Goal: Task Accomplishment & Management: Manage account settings

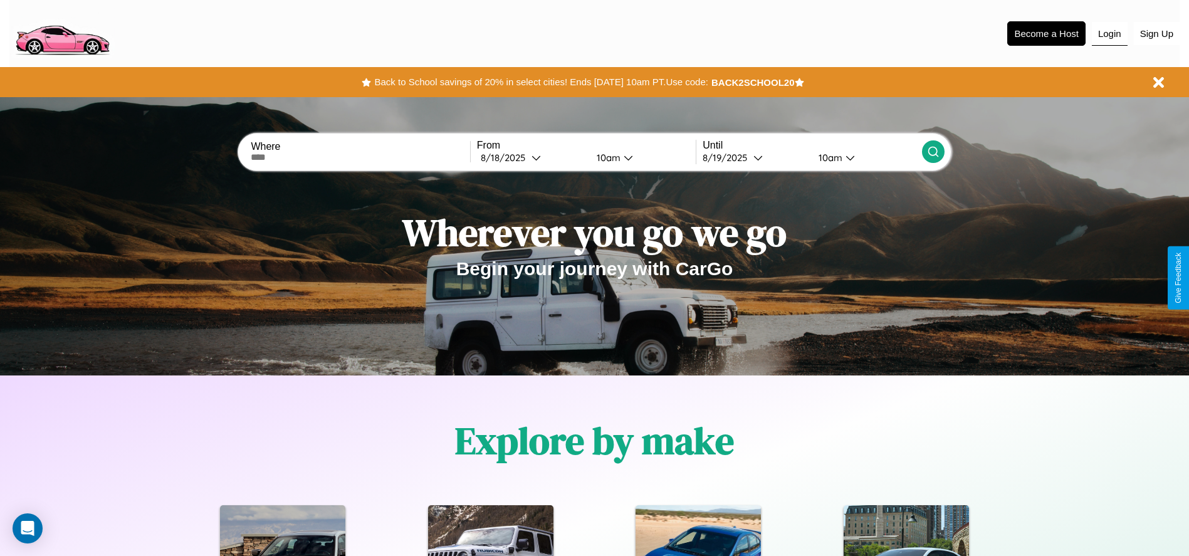
click at [1109, 33] on button "Login" at bounding box center [1109, 34] width 36 height 24
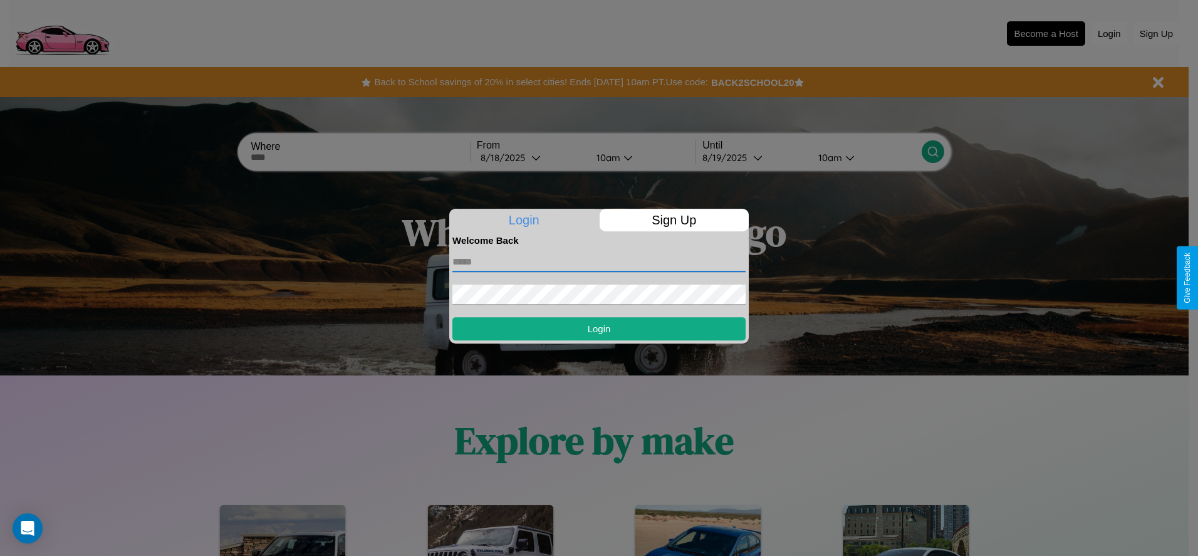
click at [599, 261] on input "text" at bounding box center [598, 262] width 293 height 20
type input "**********"
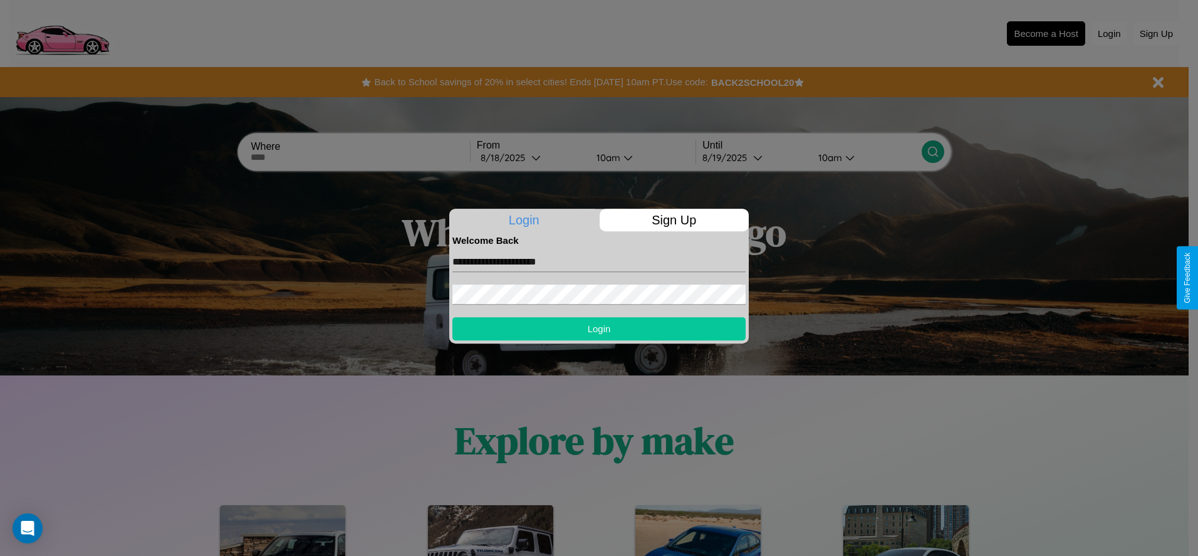
click at [599, 328] on button "Login" at bounding box center [598, 328] width 293 height 23
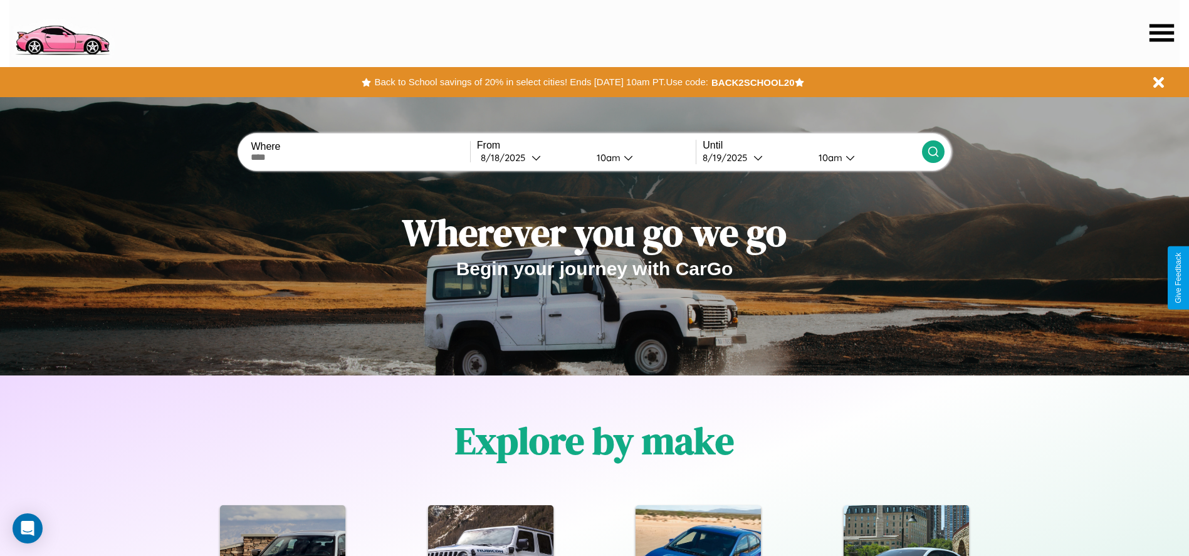
click at [1161, 33] on icon at bounding box center [1161, 33] width 24 height 18
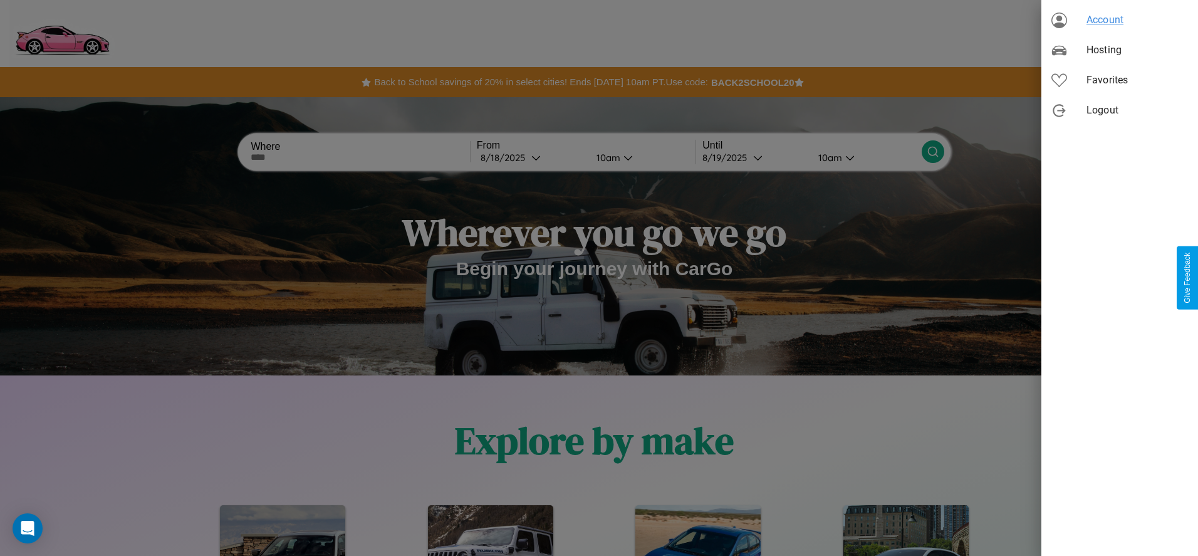
click at [1120, 20] on span "Account" at bounding box center [1137, 20] width 102 height 15
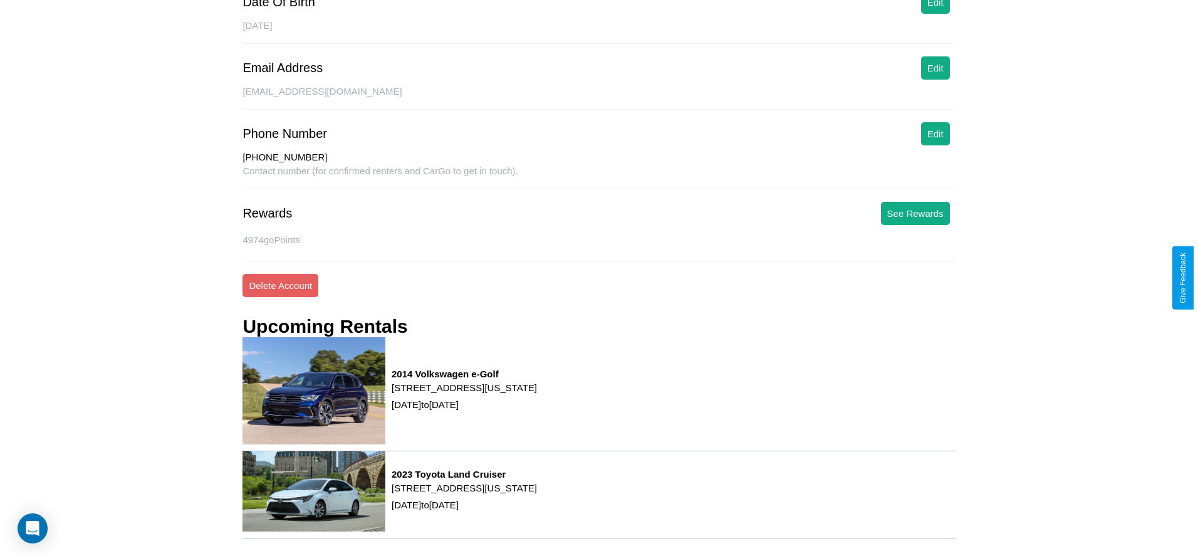
scroll to position [190, 0]
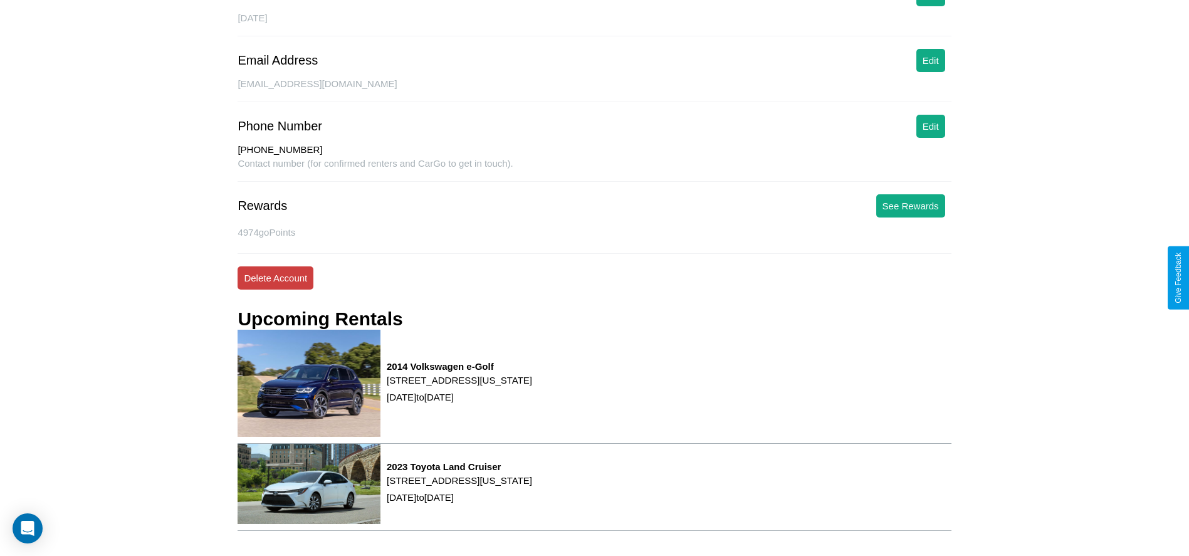
click at [275, 278] on button "Delete Account" at bounding box center [275, 277] width 76 height 23
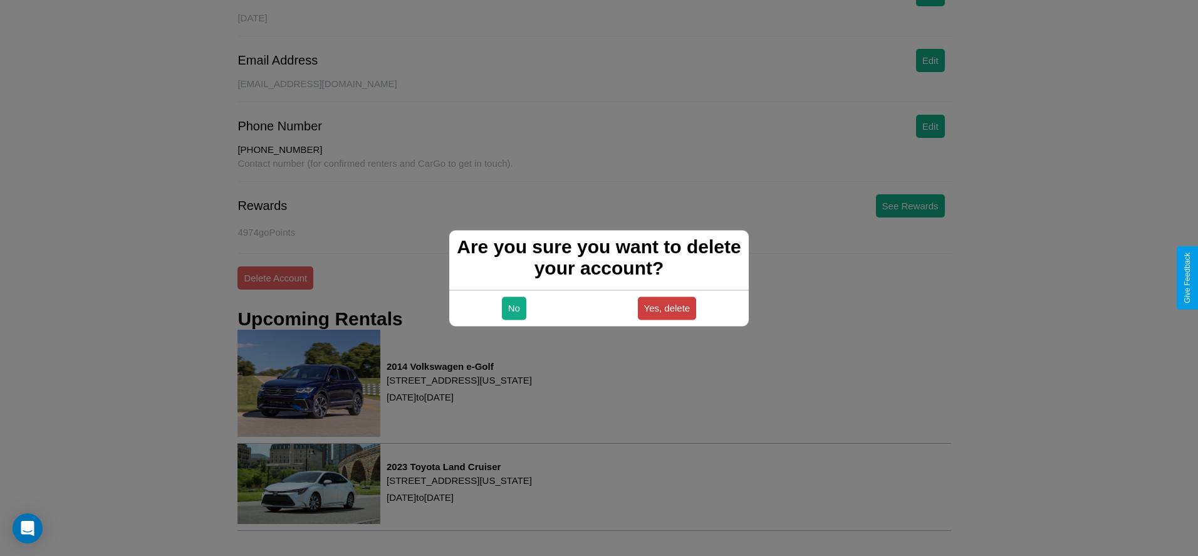
click at [667, 308] on button "Yes, delete" at bounding box center [667, 307] width 59 height 23
